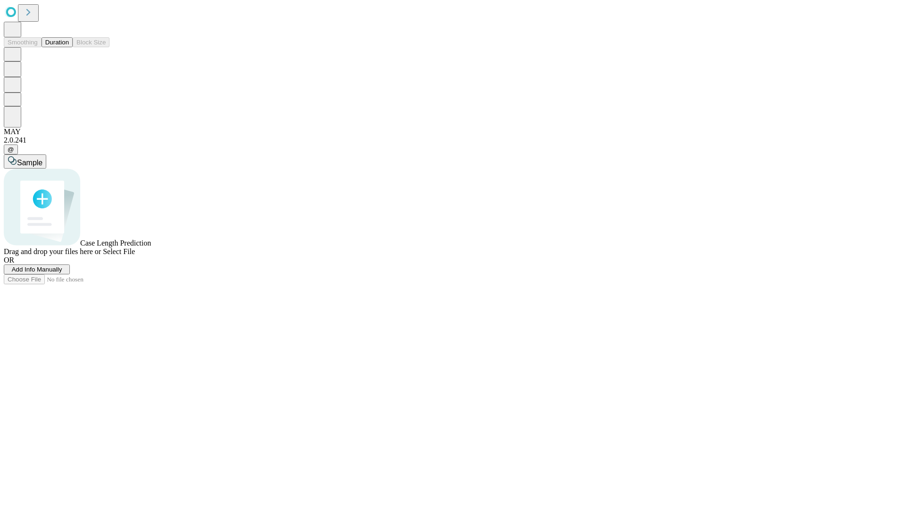
click at [69, 47] on button "Duration" at bounding box center [57, 42] width 31 height 10
click at [62, 273] on span "Add Info Manually" at bounding box center [37, 269] width 50 height 7
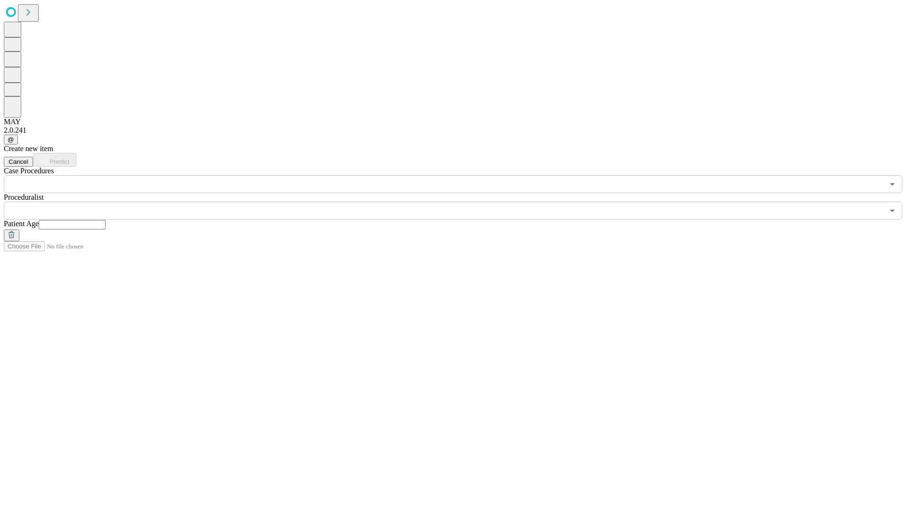
click at [106, 220] on input "text" at bounding box center [72, 224] width 67 height 9
type input "**"
click at [460, 201] on input "text" at bounding box center [444, 210] width 880 height 18
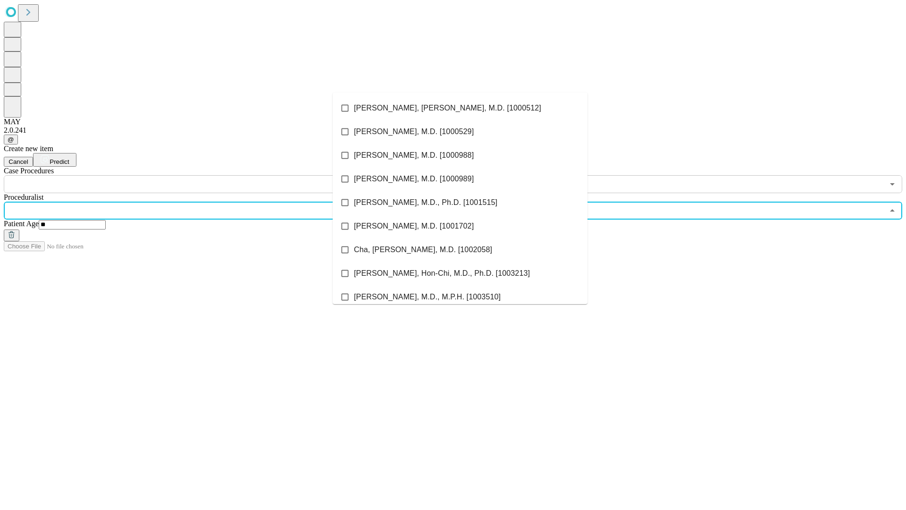
click at [460, 108] on li "[PERSON_NAME], [PERSON_NAME], M.D. [1000512]" at bounding box center [460, 108] width 255 height 24
click at [198, 175] on input "text" at bounding box center [444, 184] width 880 height 18
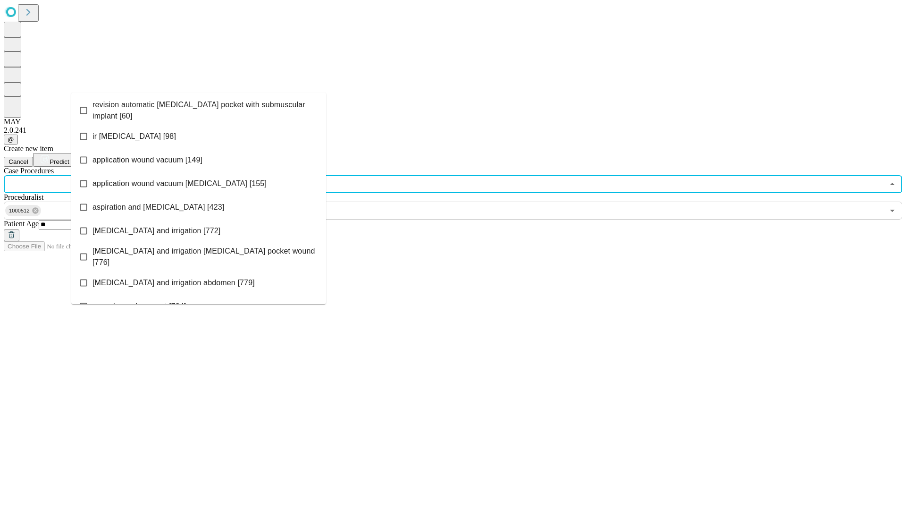
click at [199, 108] on span "revision automatic [MEDICAL_DATA] pocket with submuscular implant [60]" at bounding box center [205, 110] width 226 height 23
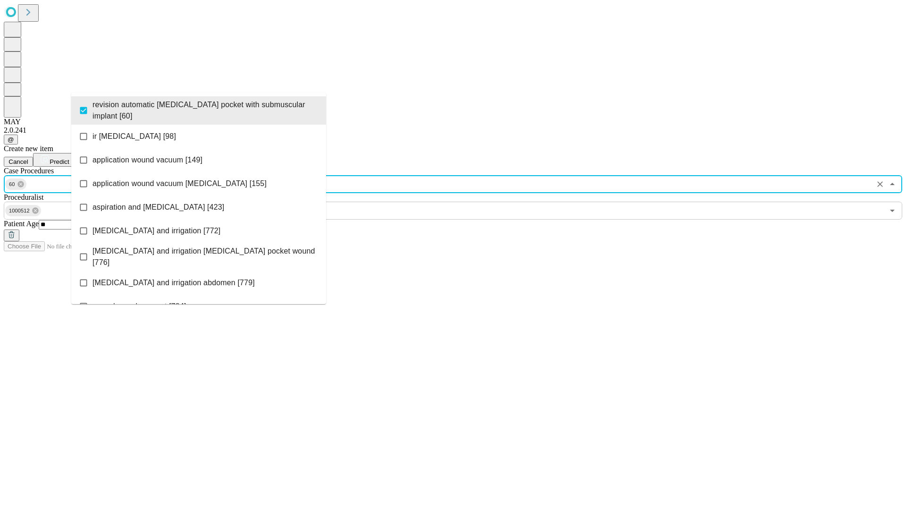
click at [69, 158] on span "Predict" at bounding box center [59, 161] width 19 height 7
